Goal: Navigation & Orientation: Find specific page/section

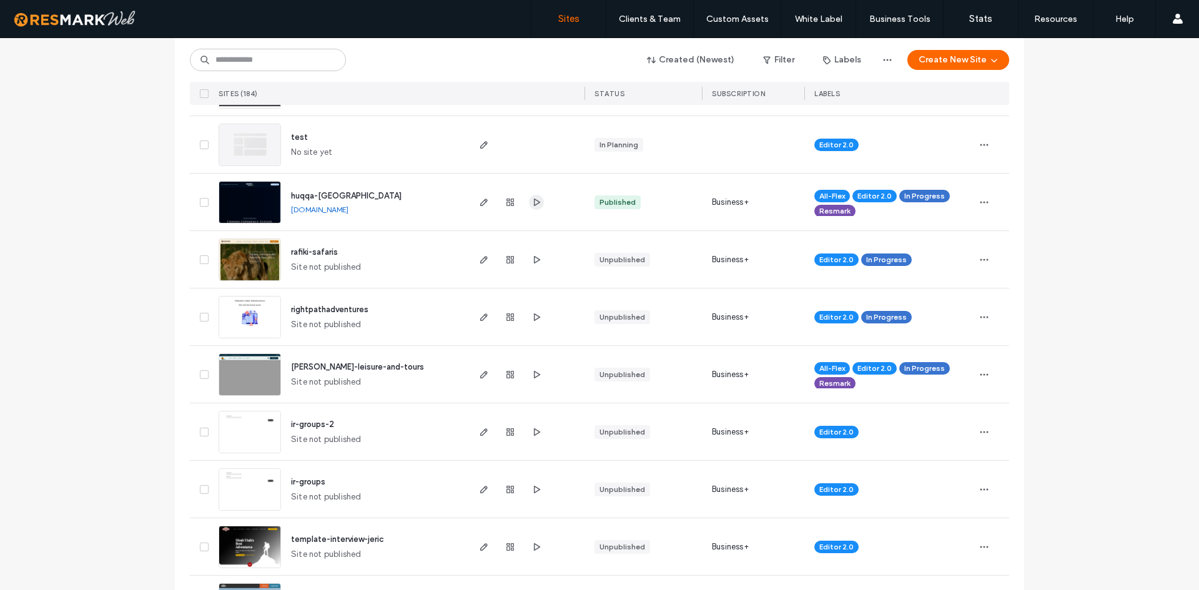
click at [529, 196] on span "button" at bounding box center [536, 202] width 15 height 15
drag, startPoint x: 405, startPoint y: 209, endPoint x: 279, endPoint y: 211, distance: 126.1
click at [281, 211] on div "huqqa-jamaica [DOMAIN_NAME]" at bounding box center [373, 202] width 185 height 57
click at [348, 207] on link "[DOMAIN_NAME]" at bounding box center [319, 209] width 57 height 9
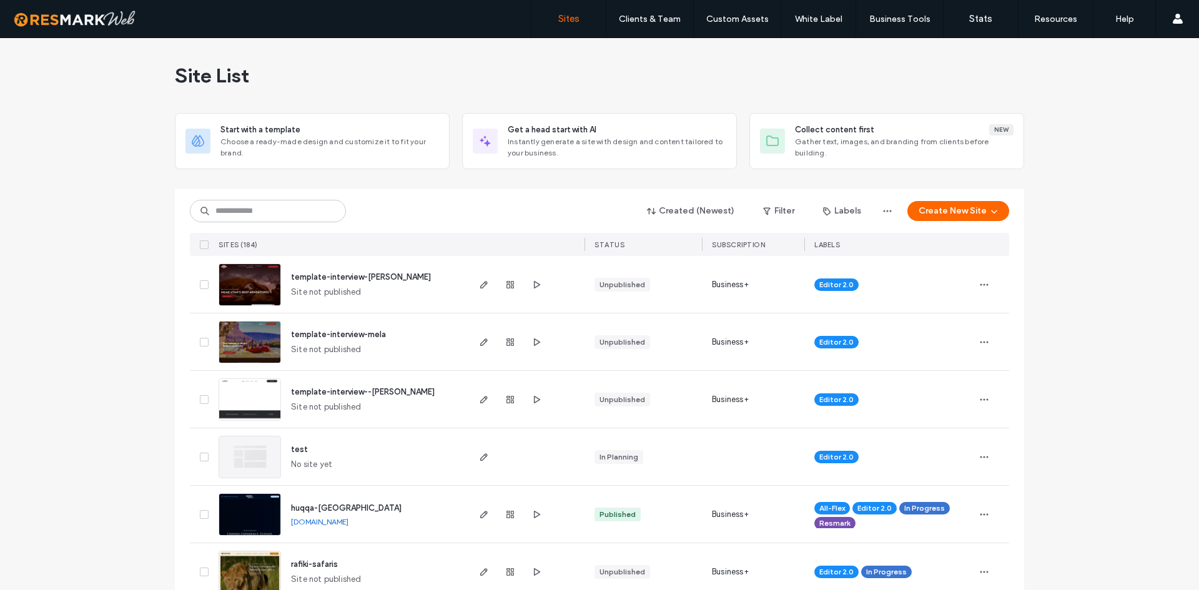
click at [406, 457] on div "test No site yet" at bounding box center [373, 456] width 185 height 57
click at [534, 406] on span "button" at bounding box center [536, 399] width 15 height 15
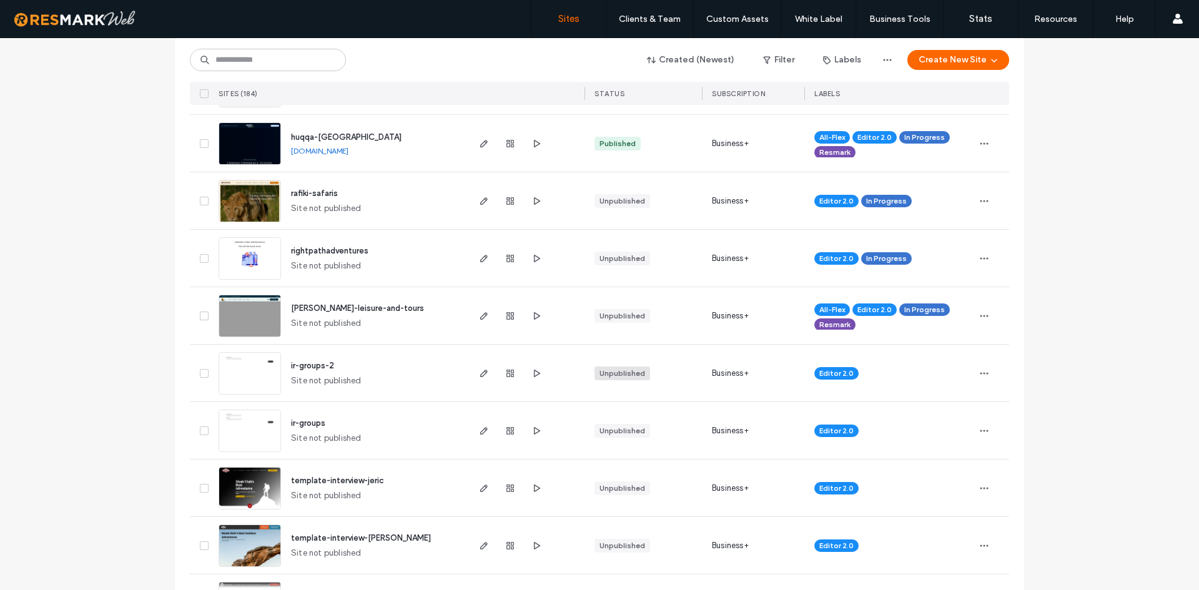
scroll to position [562, 0]
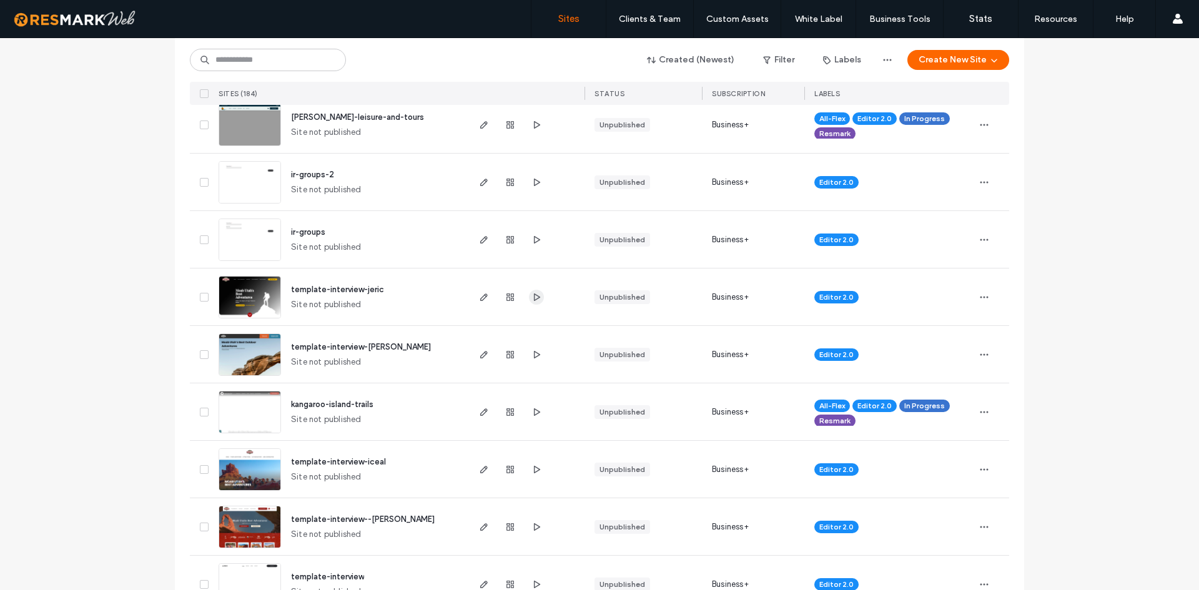
click at [531, 293] on icon "button" at bounding box center [536, 297] width 10 height 10
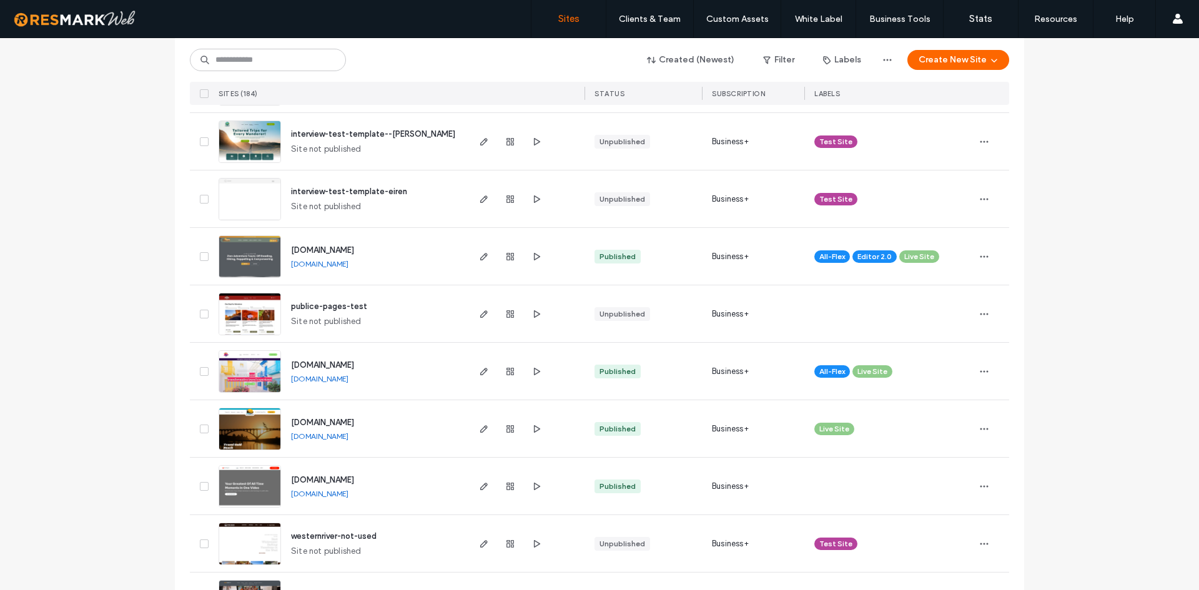
scroll to position [3372, 0]
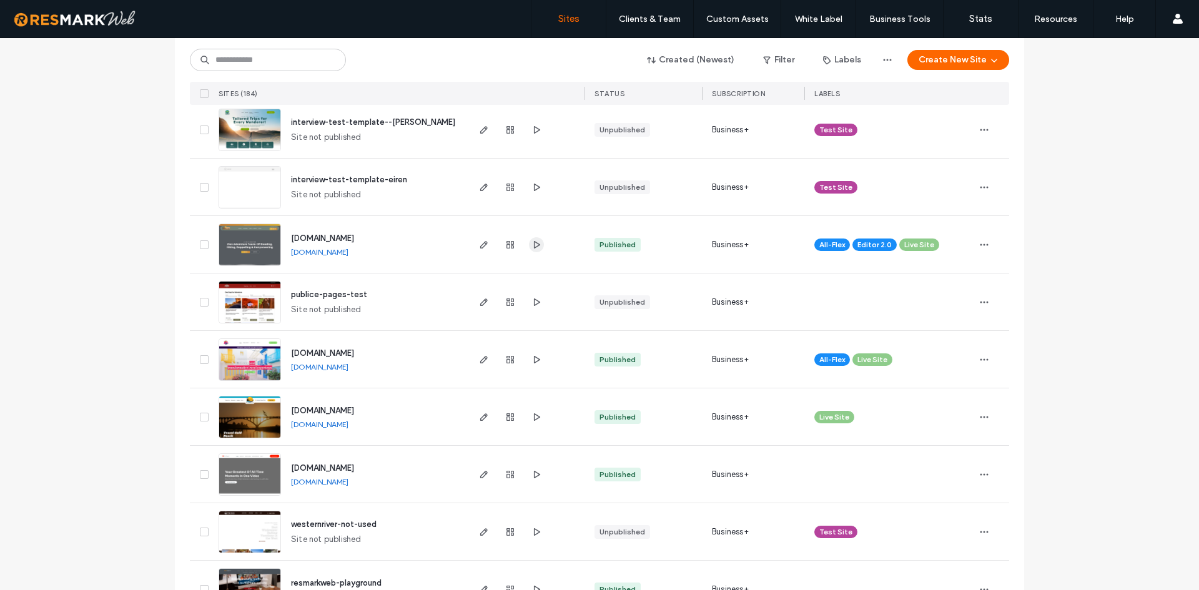
click at [537, 242] on span "button" at bounding box center [536, 244] width 15 height 15
